Goal: Information Seeking & Learning: Learn about a topic

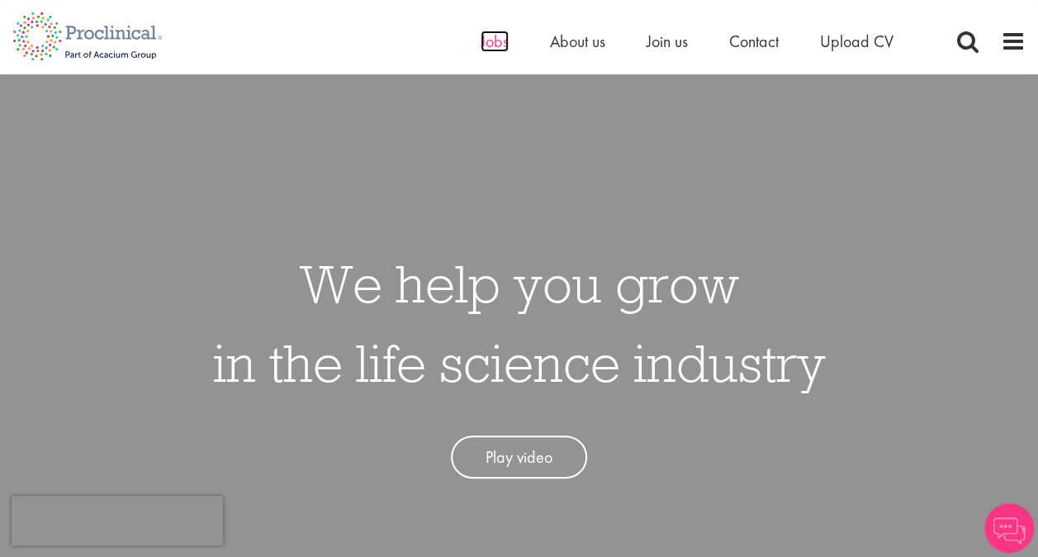
click at [497, 47] on span "Jobs" at bounding box center [495, 41] width 28 height 21
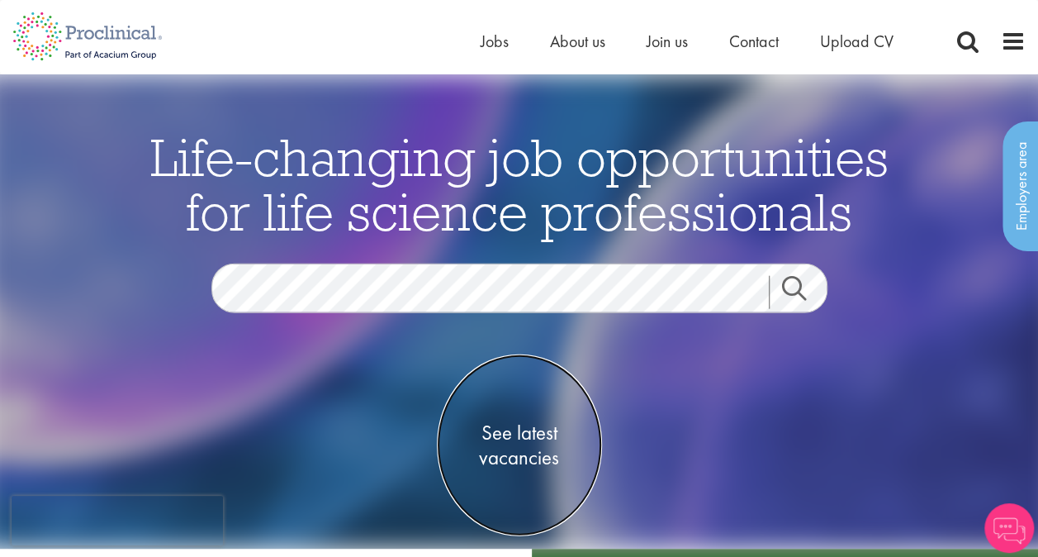
click at [527, 436] on span "See latest vacancies" at bounding box center [519, 444] width 165 height 50
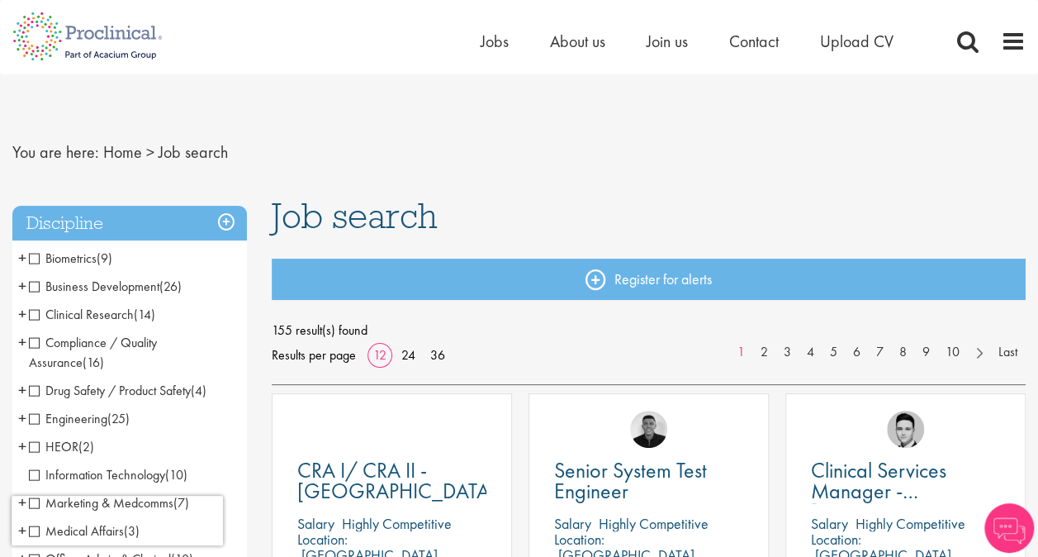
click at [33, 257] on span "Biometrics" at bounding box center [63, 257] width 68 height 17
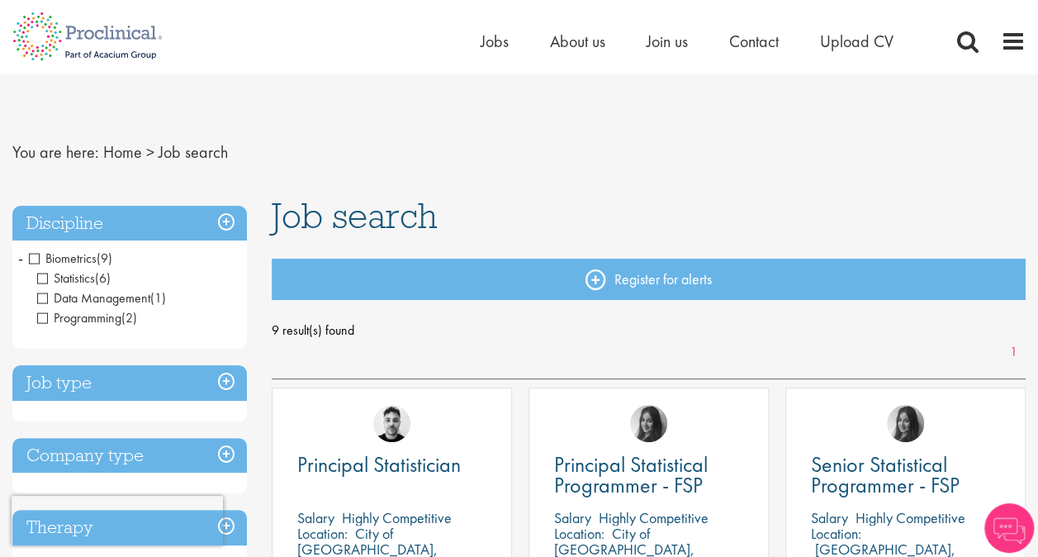
click at [55, 281] on span "Statistics" at bounding box center [66, 277] width 58 height 17
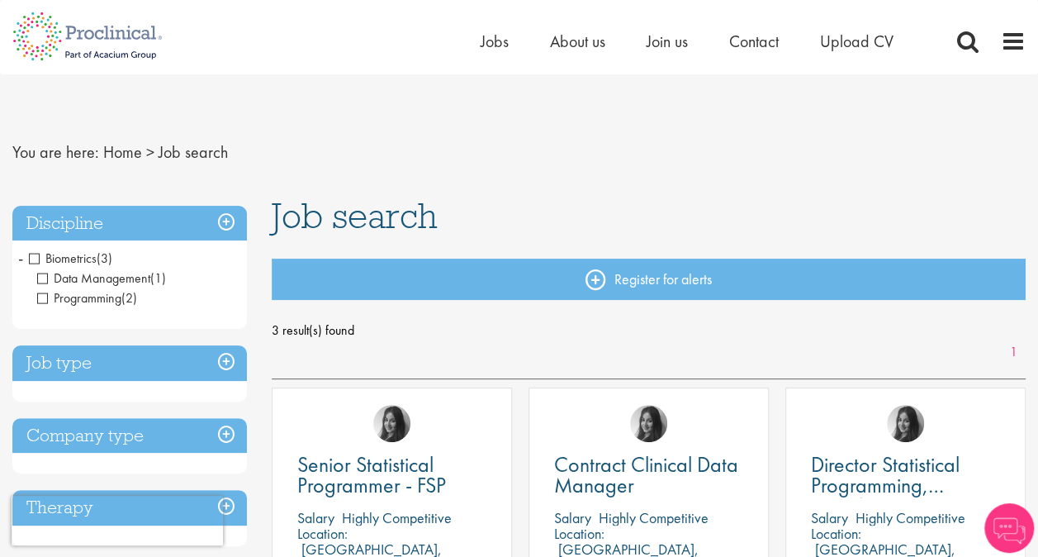
click at [44, 298] on span "Programming" at bounding box center [79, 297] width 84 height 17
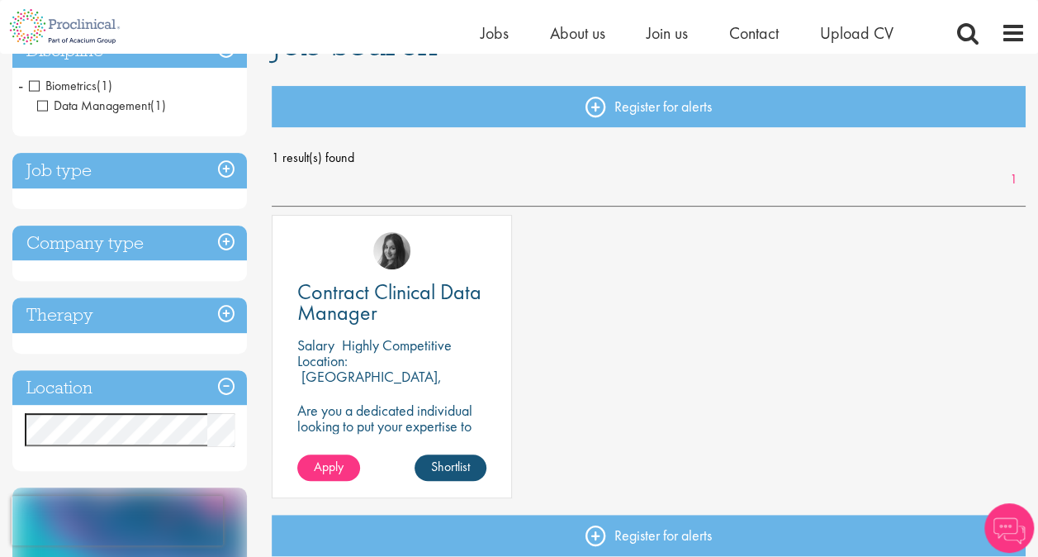
scroll to position [165, 0]
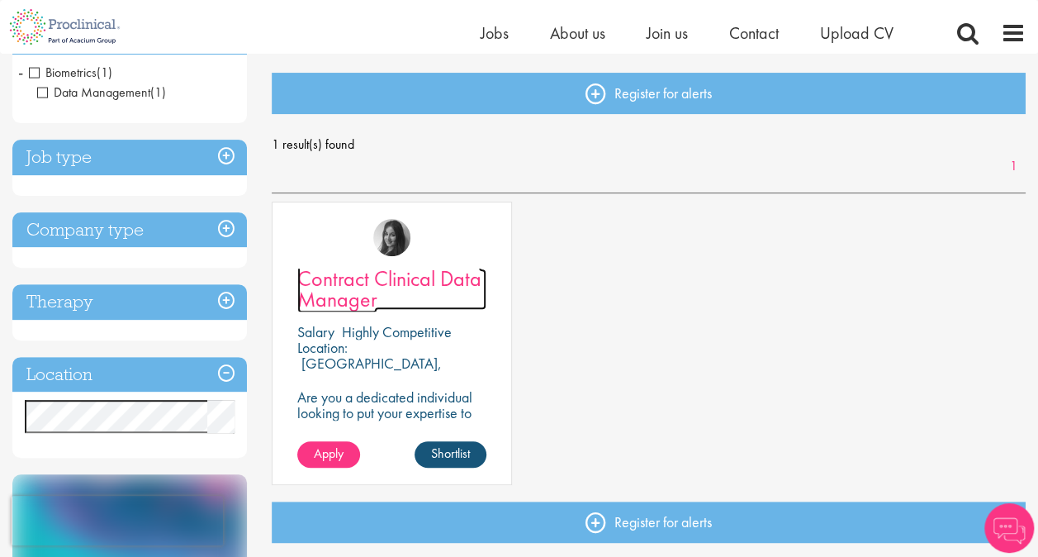
click at [370, 288] on span "Contract Clinical Data Manager" at bounding box center [389, 288] width 184 height 49
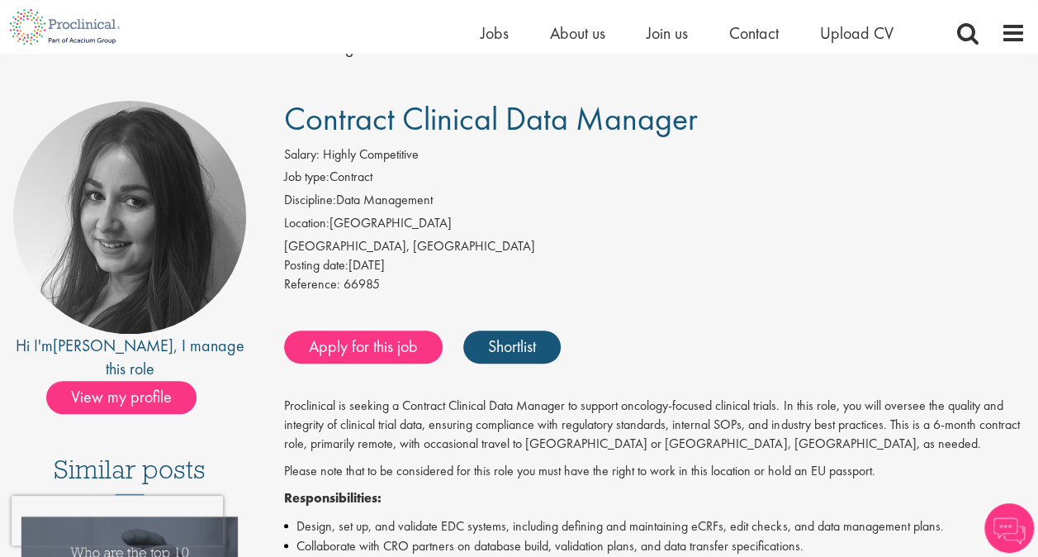
scroll to position [248, 0]
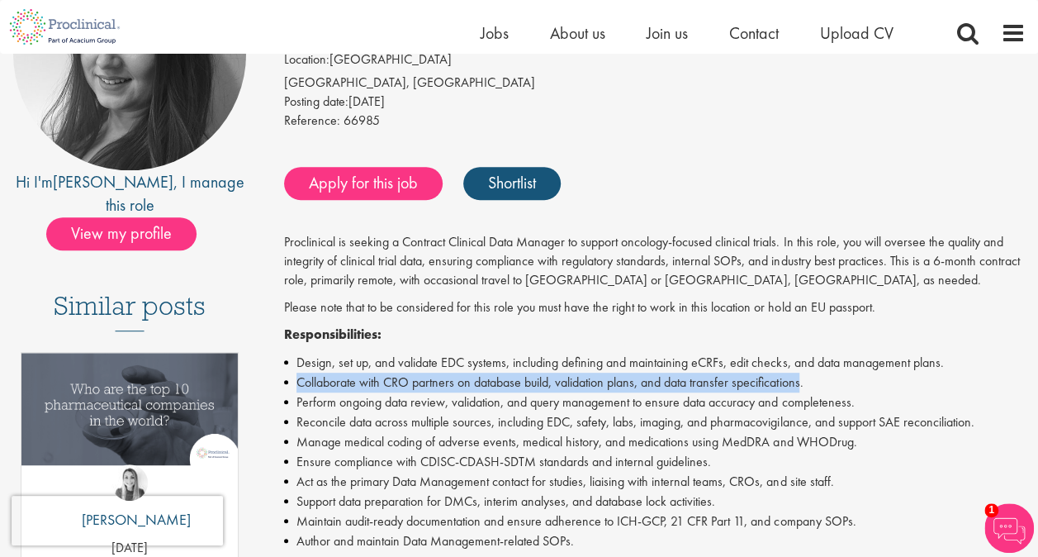
drag, startPoint x: 804, startPoint y: 385, endPoint x: 291, endPoint y: 385, distance: 512.7
click at [291, 385] on li "Collaborate with CRO partners on database build, validation plans, and data tra…" at bounding box center [654, 382] width 741 height 20
copy li "Collaborate with CRO partners on database build, validation plans, and data tra…"
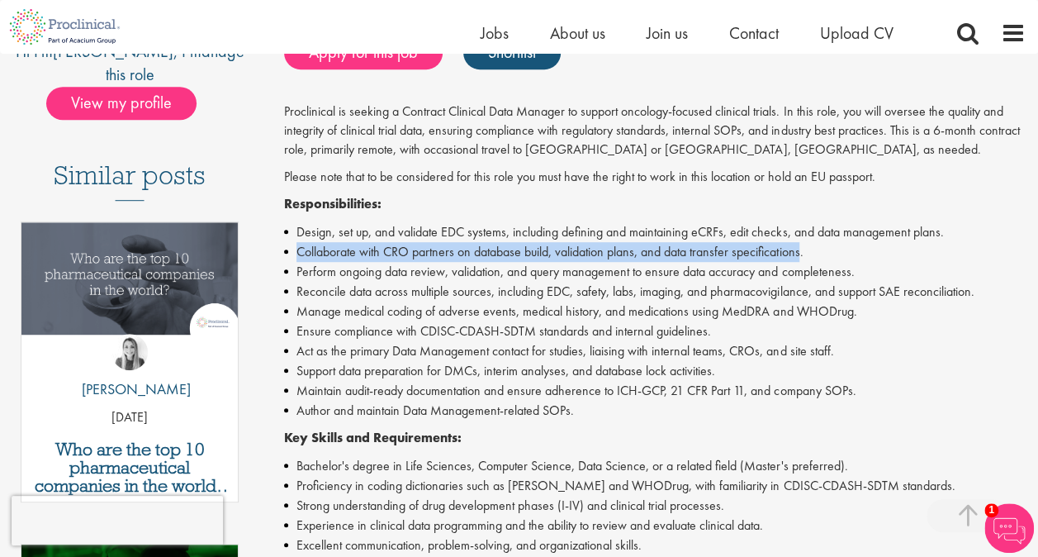
scroll to position [413, 0]
